Goal: Task Accomplishment & Management: Manage account settings

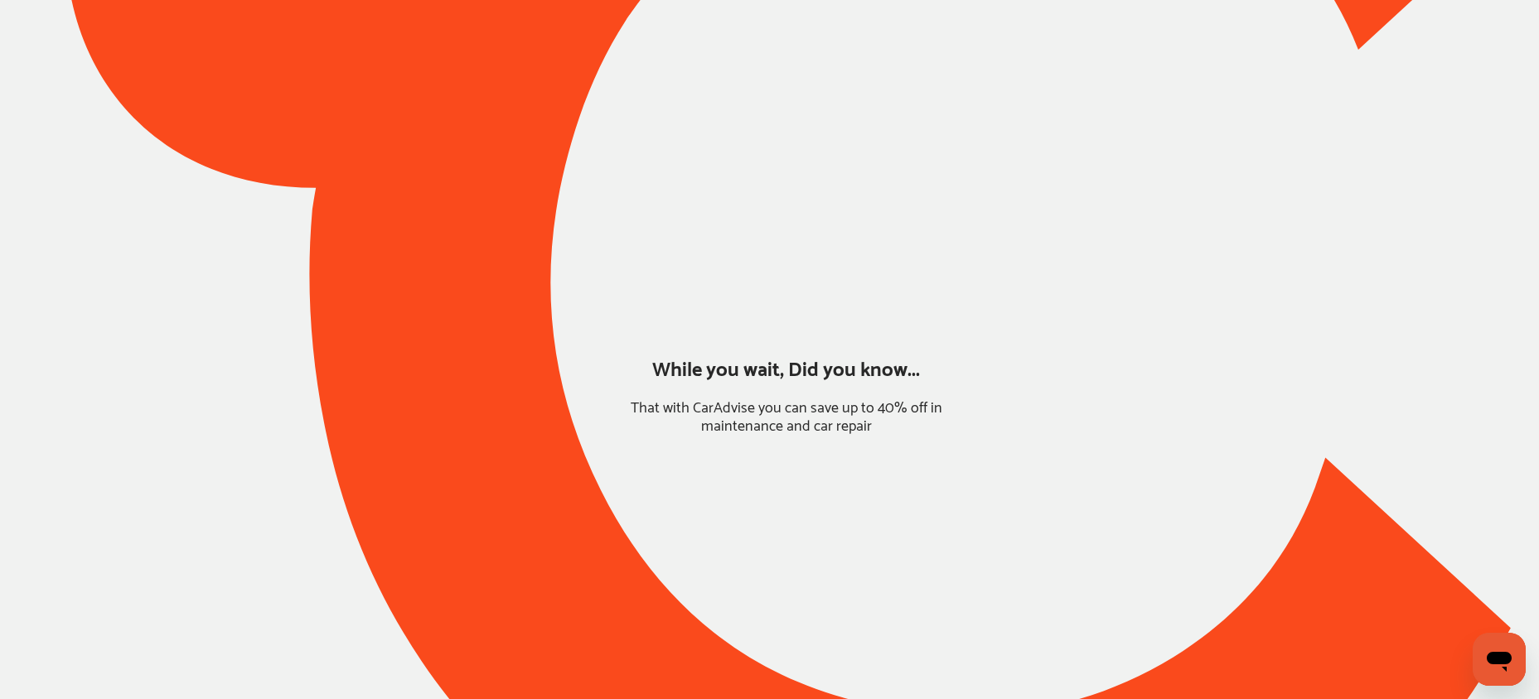
type input "*******"
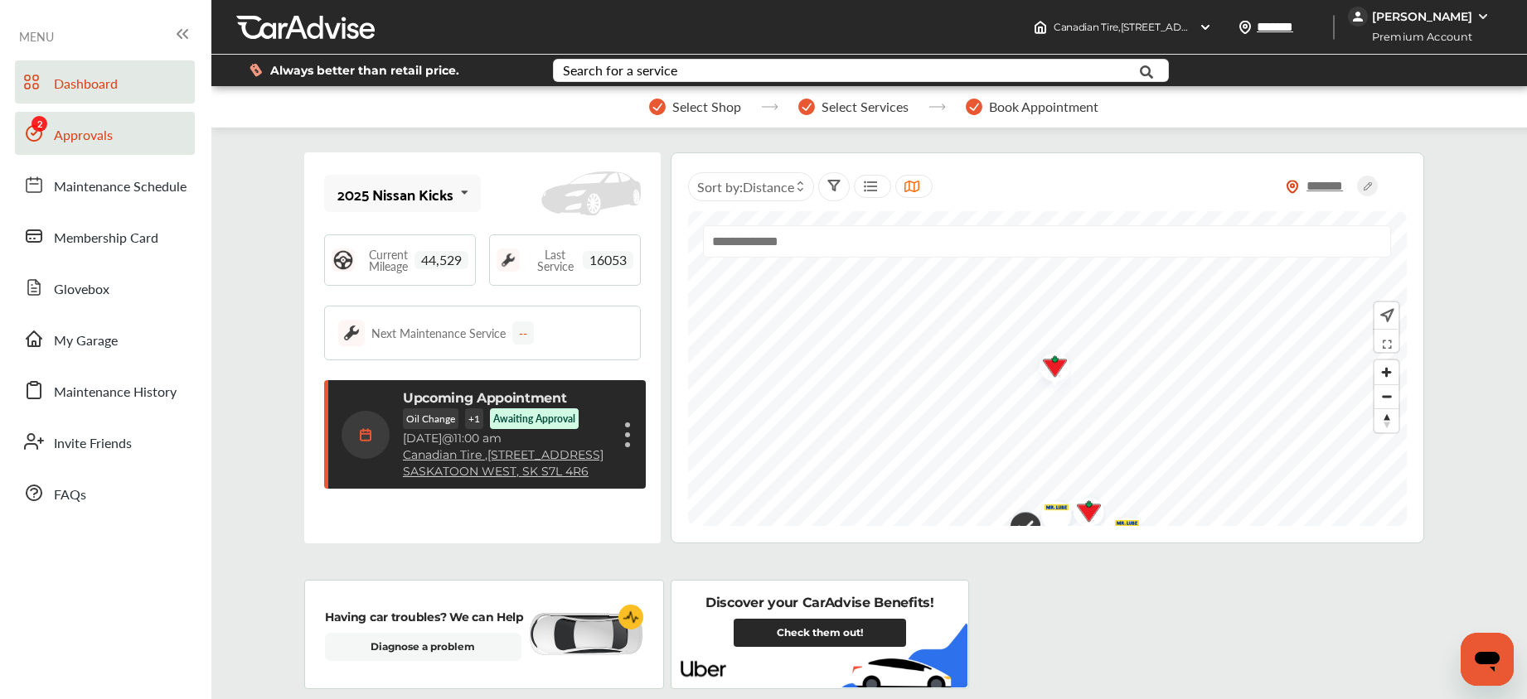
click at [134, 132] on link "Approvals" at bounding box center [105, 133] width 180 height 43
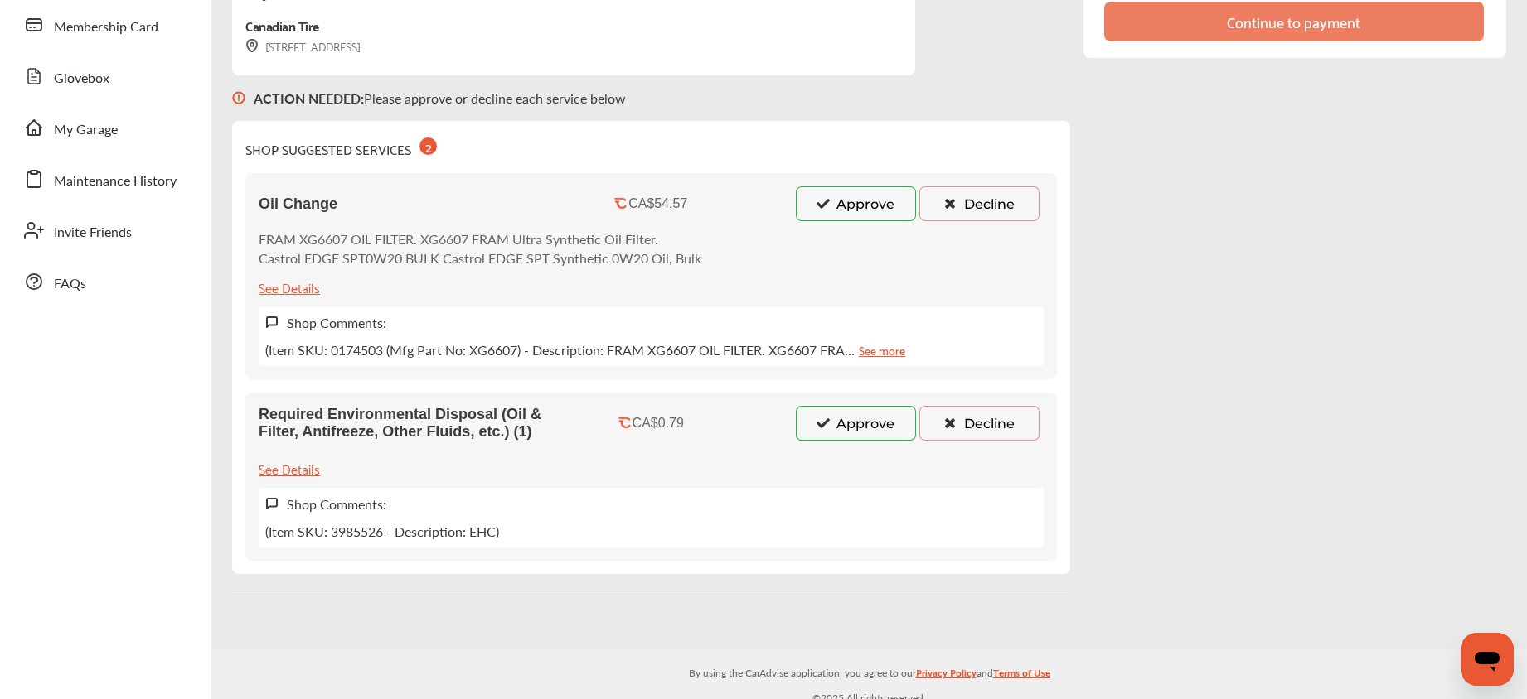
scroll to position [221, 0]
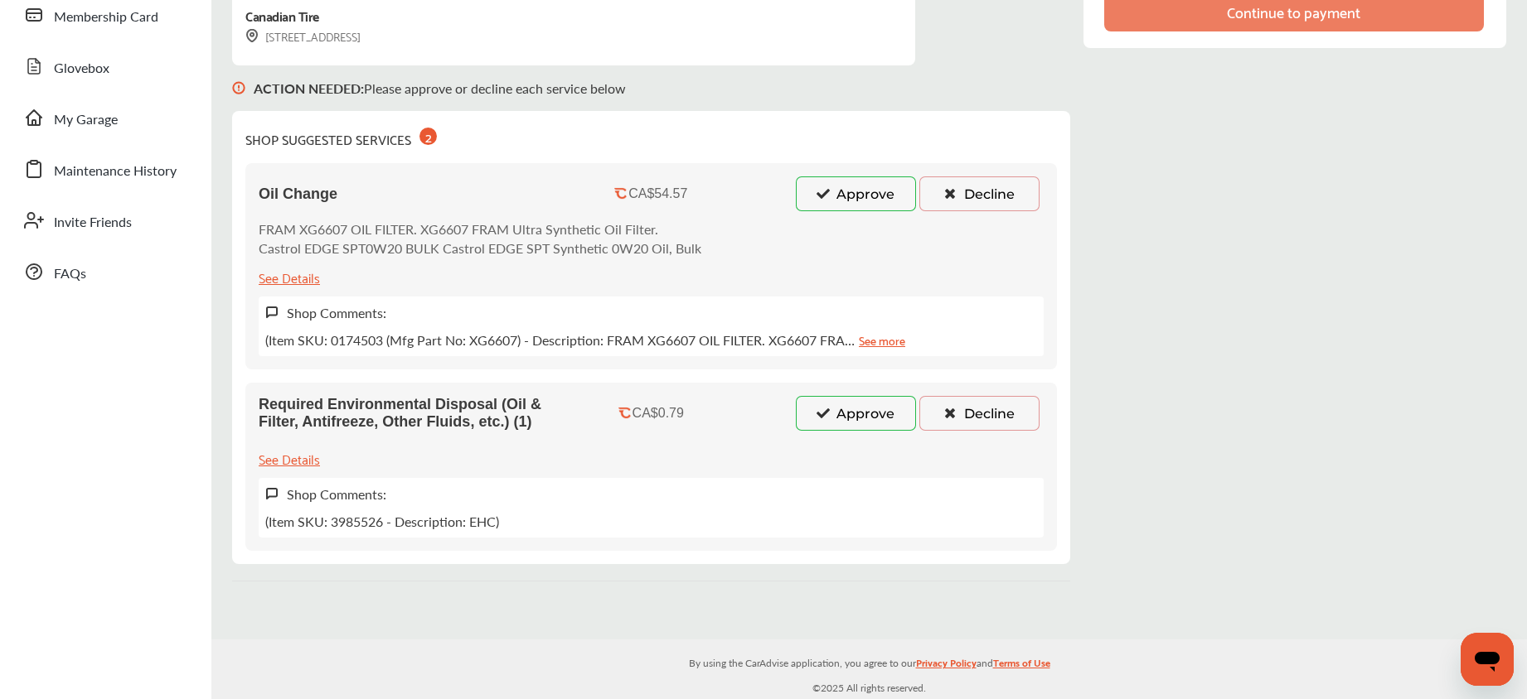
click at [832, 185] on button "Approve" at bounding box center [856, 194] width 120 height 35
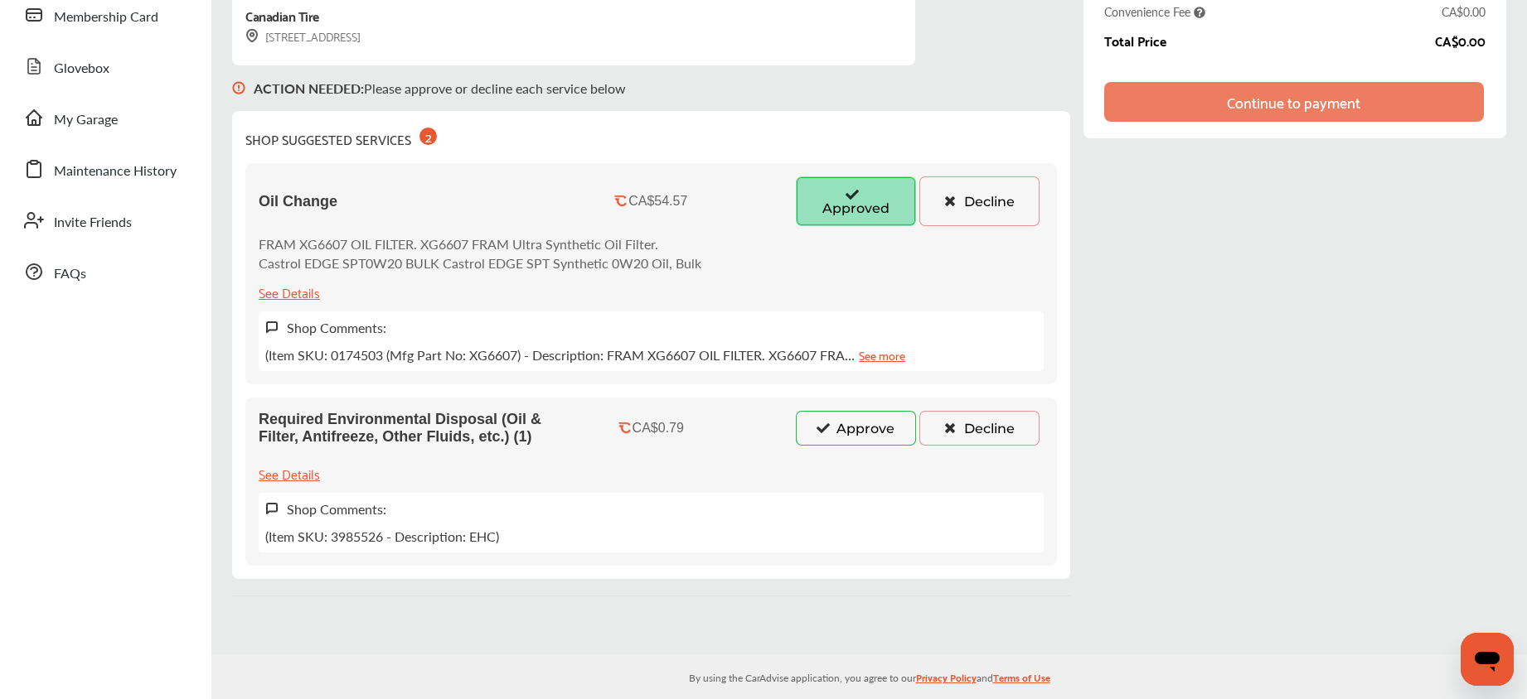
click at [838, 428] on button "Approve" at bounding box center [856, 428] width 120 height 35
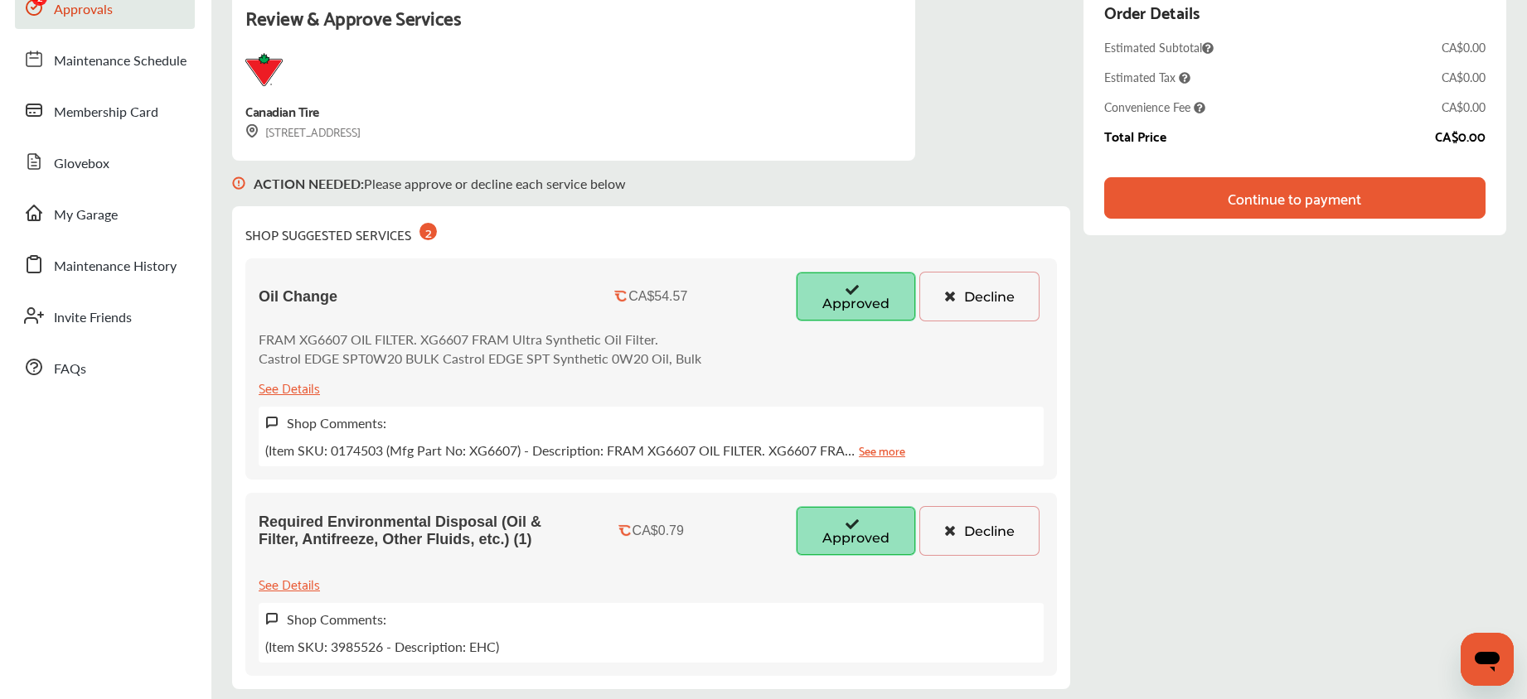
scroll to position [0, 0]
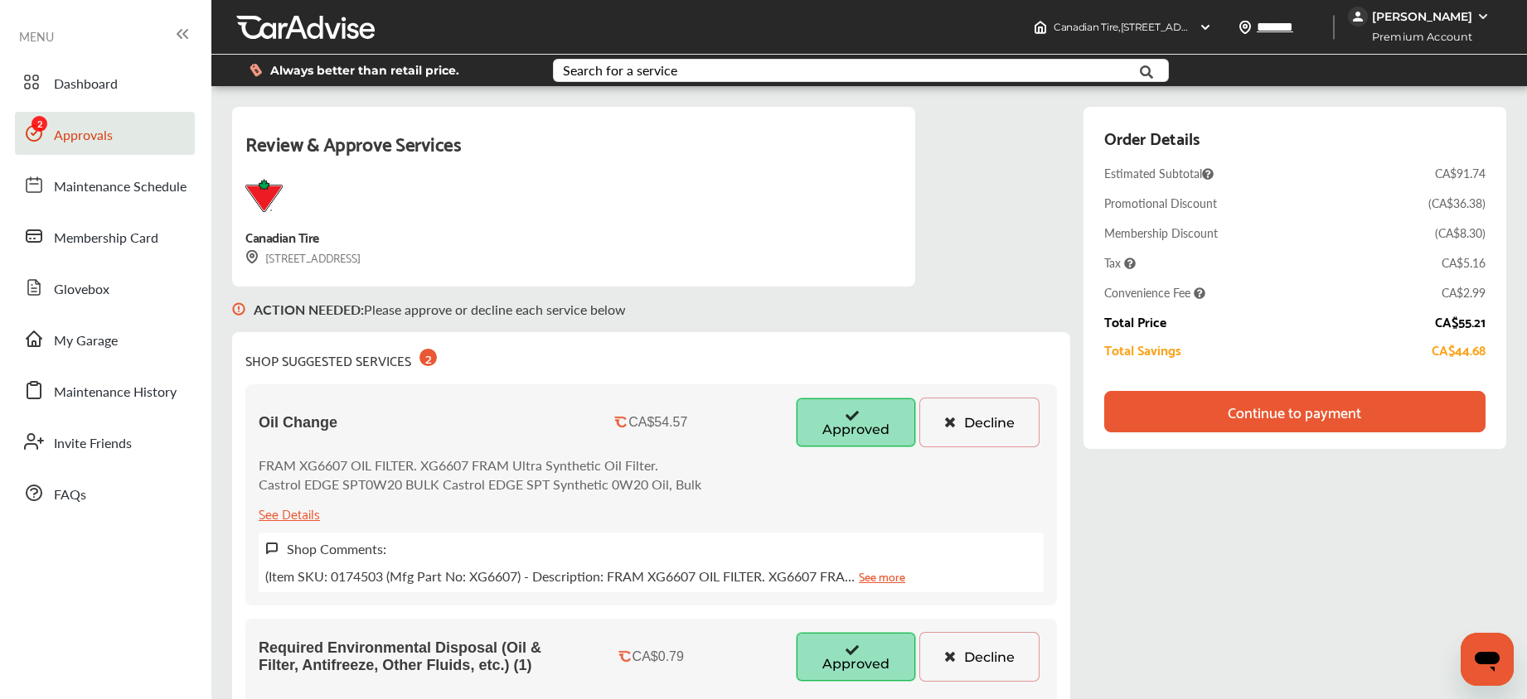
click at [1125, 410] on div "Continue to payment" at bounding box center [1294, 411] width 381 height 41
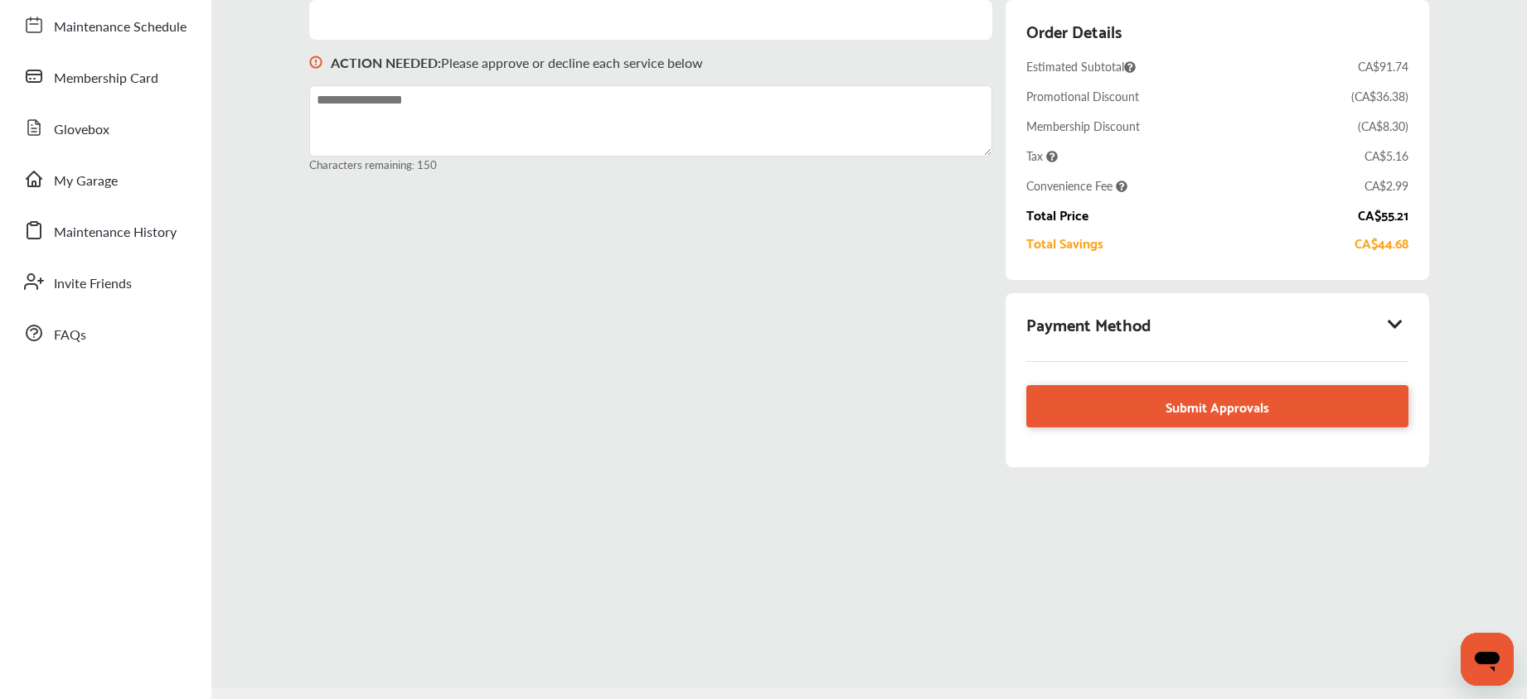
scroll to position [162, 0]
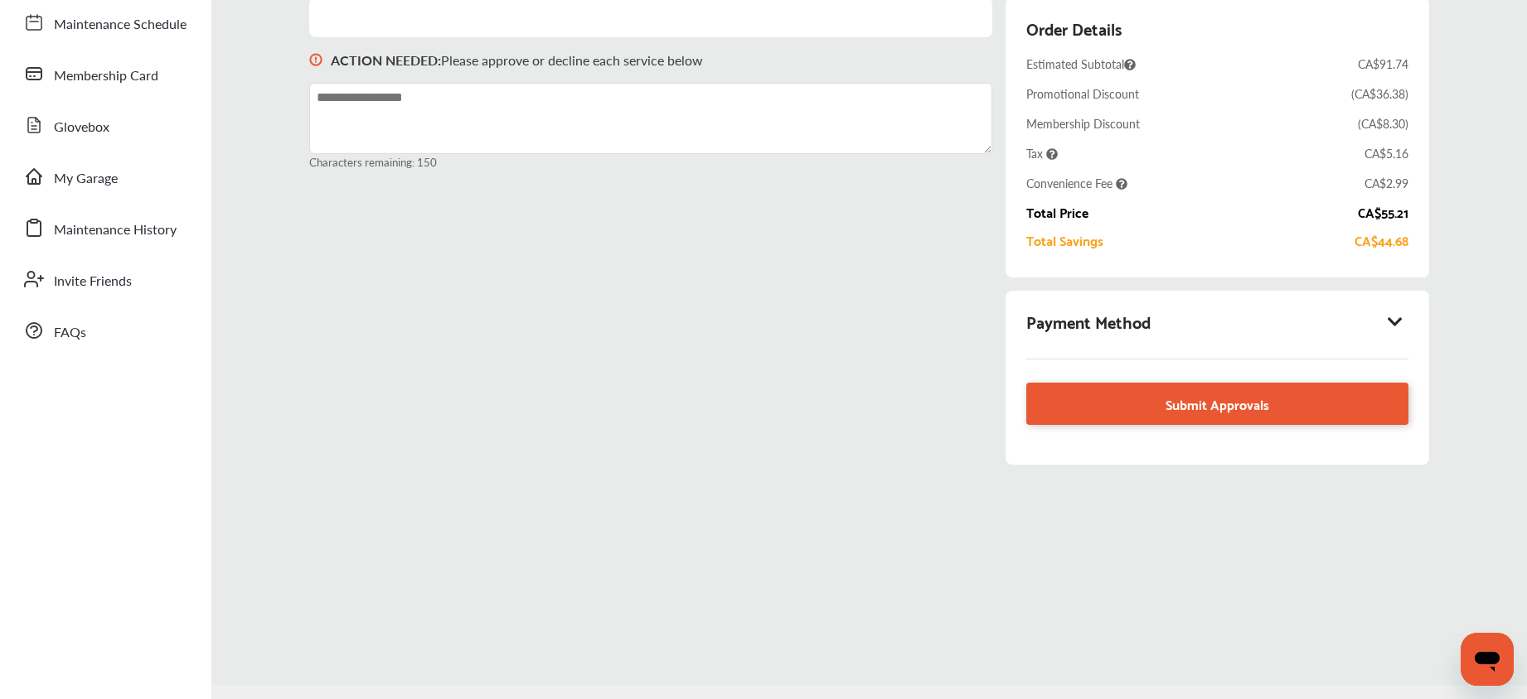
click at [1401, 316] on icon at bounding box center [1395, 321] width 20 height 17
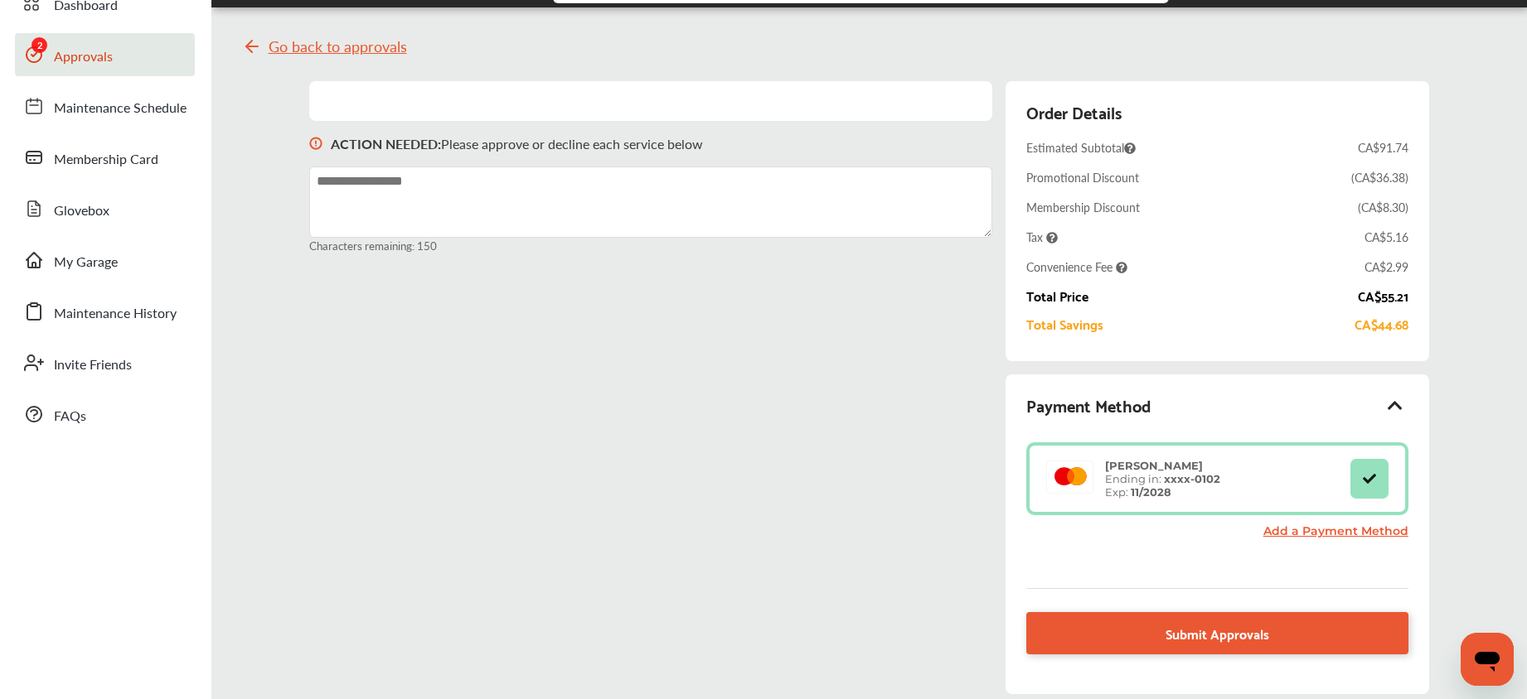
scroll to position [117, 0]
